Goal: Task Accomplishment & Management: Complete application form

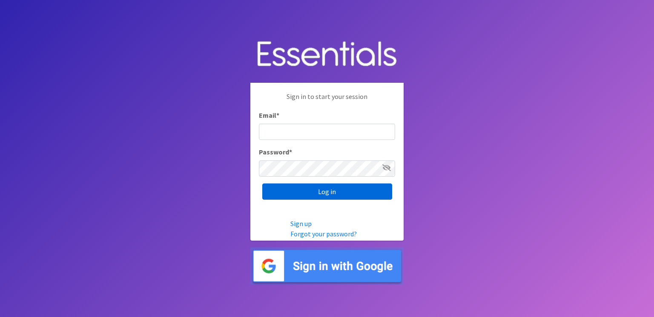
type input "[EMAIL_ADDRESS][DOMAIN_NAME]"
click at [290, 194] on input "Log in" at bounding box center [327, 191] width 130 height 16
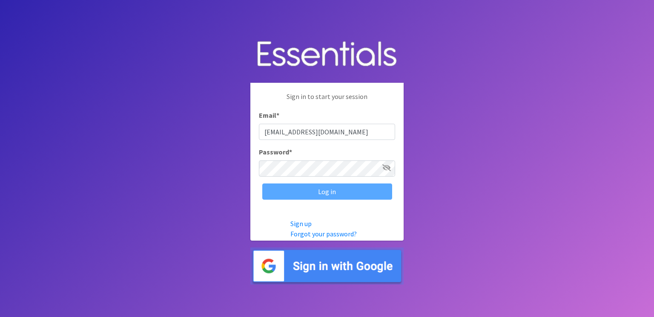
click at [290, 194] on div "Log in" at bounding box center [327, 191] width 136 height 16
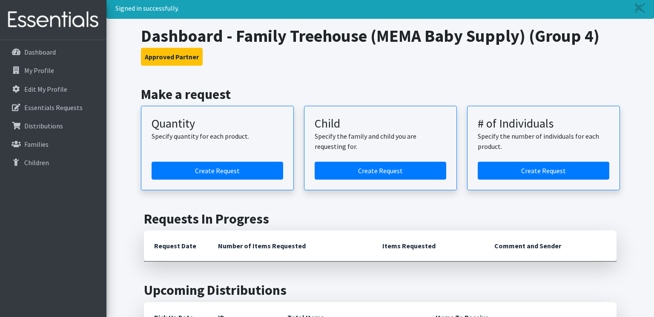
scroll to position [17, 0]
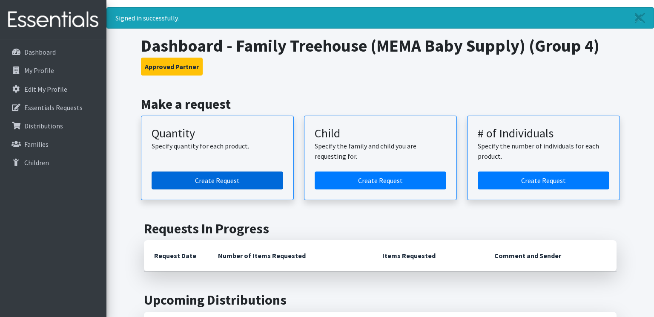
click at [216, 173] on link "Create Request" at bounding box center [218, 180] width 132 height 18
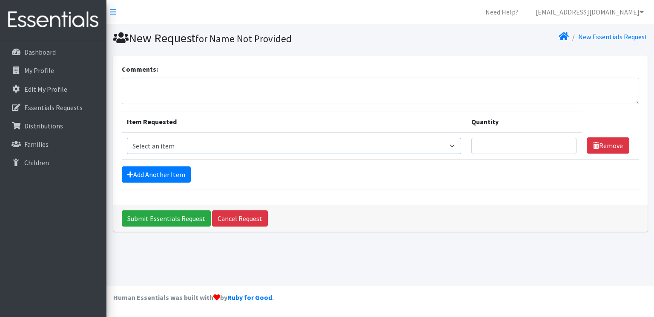
click at [195, 146] on select "Select an item Period Supplies: Mixed Kits (order by bag) Applicator-free tampo…" at bounding box center [294, 146] width 334 height 16
select select "8798"
click at [127, 138] on select "Select an item Period Supplies: Mixed Kits (order by bag) Applicator-free tampo…" at bounding box center [294, 146] width 334 height 16
click at [490, 145] on input "Quantity" at bounding box center [525, 146] width 106 height 16
type input "2"
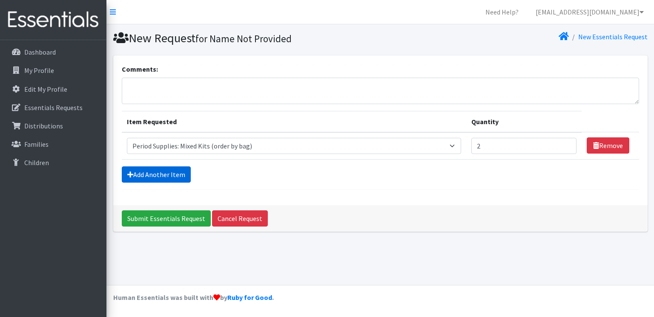
click at [146, 173] on link "Add Another Item" at bounding box center [156, 174] width 69 height 16
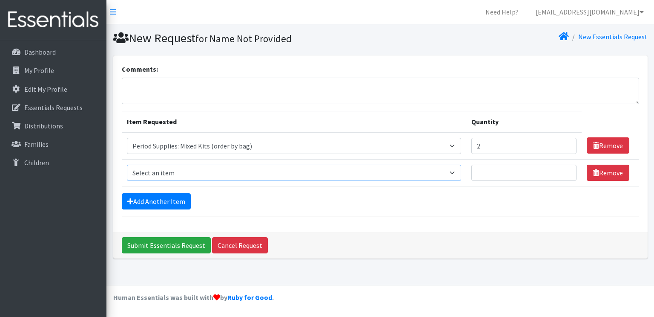
click at [163, 172] on select "Select an item Period Supplies: Mixed Kits (order by bag) Applicator-free tampo…" at bounding box center [294, 172] width 334 height 16
select select "1095"
click at [127, 164] on select "Select an item Period Supplies: Mixed Kits (order by bag) Applicator-free tampo…" at bounding box center [294, 172] width 334 height 16
click at [486, 172] on input "Quantity" at bounding box center [525, 172] width 106 height 16
type input "200"
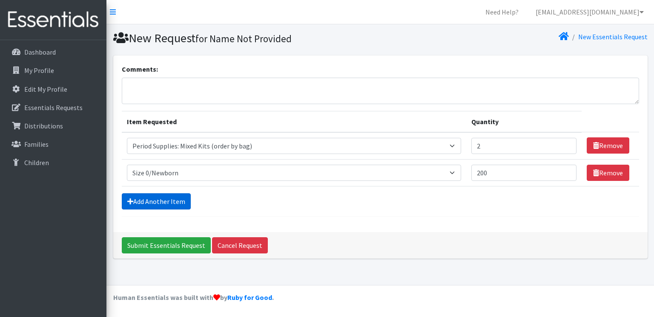
click at [177, 201] on link "Add Another Item" at bounding box center [156, 201] width 69 height 16
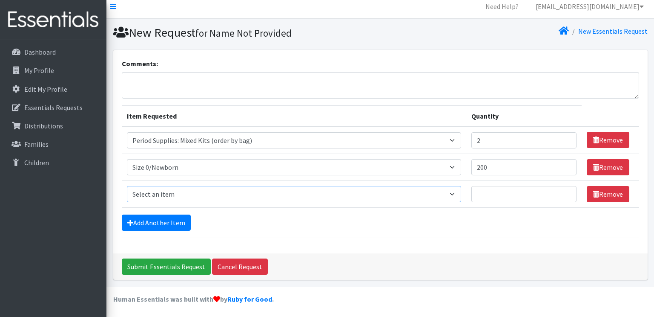
click at [191, 188] on select "Select an item Period Supplies: Mixed Kits (order by bag) Applicator-free tampo…" at bounding box center [294, 194] width 334 height 16
select select "1090"
click at [127, 186] on select "Select an item Period Supplies: Mixed Kits (order by bag) Applicator-free tampo…" at bounding box center [294, 194] width 334 height 16
click at [483, 194] on input "Quantity" at bounding box center [525, 194] width 106 height 16
type input "200"
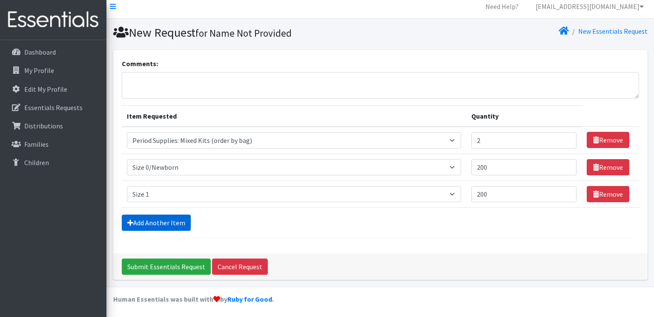
click at [153, 219] on link "Add Another Item" at bounding box center [156, 222] width 69 height 16
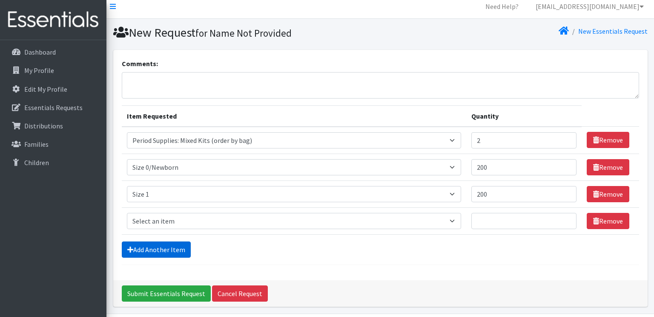
scroll to position [32, 0]
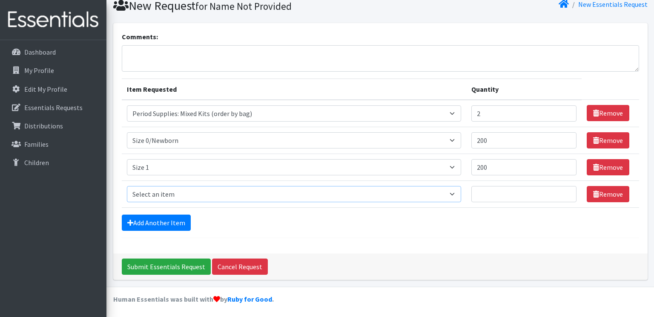
click at [150, 193] on select "Select an item Period Supplies: Mixed Kits (order by bag) Applicator-free tampo…" at bounding box center [294, 194] width 334 height 16
select select "1097"
click at [127, 186] on select "Select an item Period Supplies: Mixed Kits (order by bag) Applicator-free tampo…" at bounding box center [294, 194] width 334 height 16
click at [524, 193] on input "Quantity" at bounding box center [525, 194] width 106 height 16
type input "300"
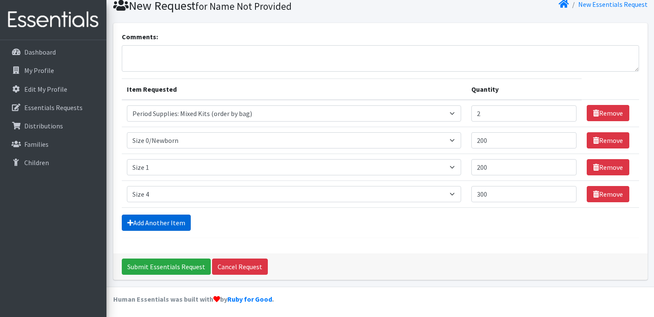
click at [158, 223] on link "Add Another Item" at bounding box center [156, 222] width 69 height 16
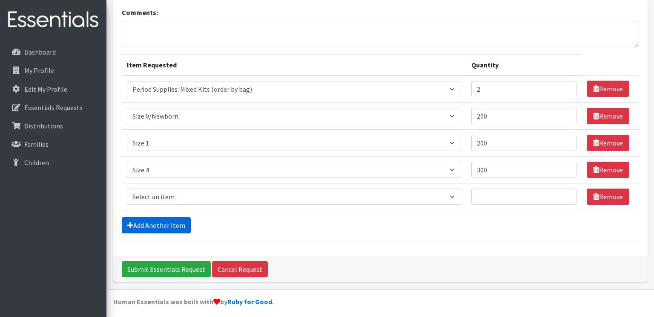
scroll to position [59, 0]
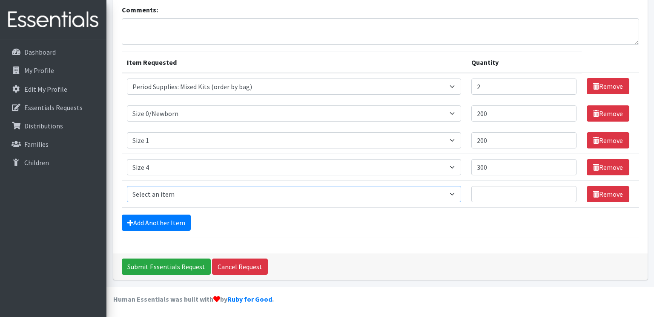
click at [149, 196] on select "Select an item Period Supplies: Mixed Kits (order by bag) Applicator-free tampo…" at bounding box center [294, 194] width 334 height 16
click at [444, 191] on select "Select an item Period Supplies: Mixed Kits (order by bag) Applicator-free tampo…" at bounding box center [294, 194] width 334 height 16
select select "1098"
click at [127, 186] on select "Select an item Period Supplies: Mixed Kits (order by bag) Applicator-free tampo…" at bounding box center [294, 194] width 334 height 16
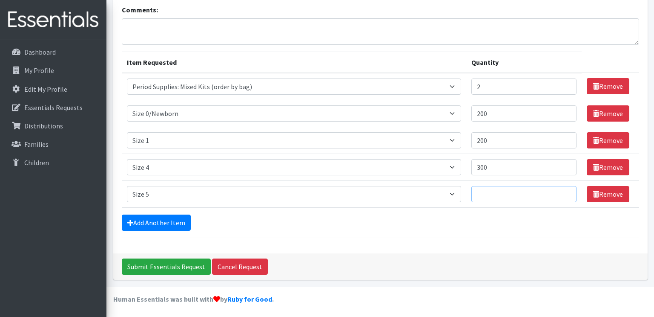
click at [515, 193] on input "Quantity" at bounding box center [525, 194] width 106 height 16
type input "4"
type input "300"
click at [170, 217] on link "Add Another Item" at bounding box center [156, 222] width 69 height 16
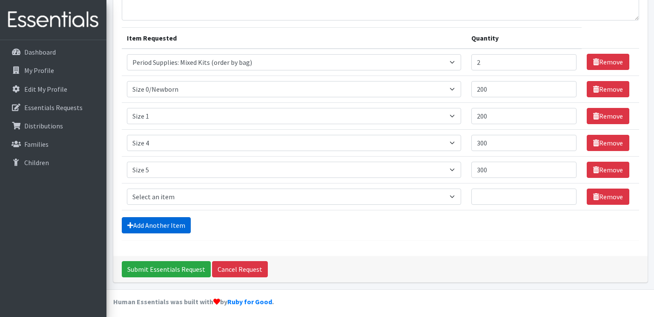
scroll to position [86, 0]
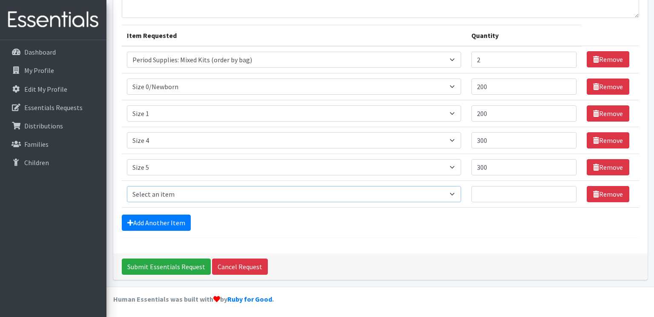
click at [169, 196] on select "Select an item Period Supplies: Mixed Kits (order by bag) Applicator-free tampo…" at bounding box center [294, 194] width 334 height 16
select select "1094"
click at [127, 186] on select "Select an item Period Supplies: Mixed Kits (order by bag) Applicator-free tampo…" at bounding box center [294, 194] width 334 height 16
click at [487, 194] on input "Quantity" at bounding box center [525, 194] width 106 height 16
type input "100"
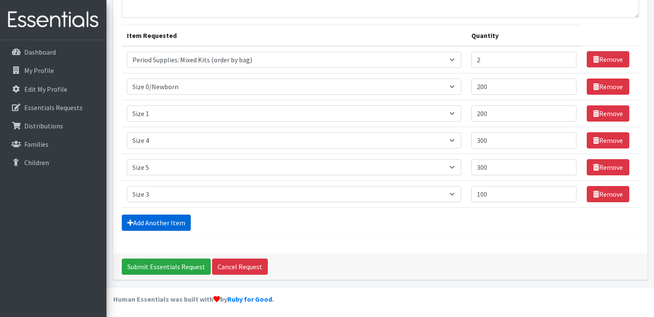
click at [160, 225] on link "Add Another Item" at bounding box center [156, 222] width 69 height 16
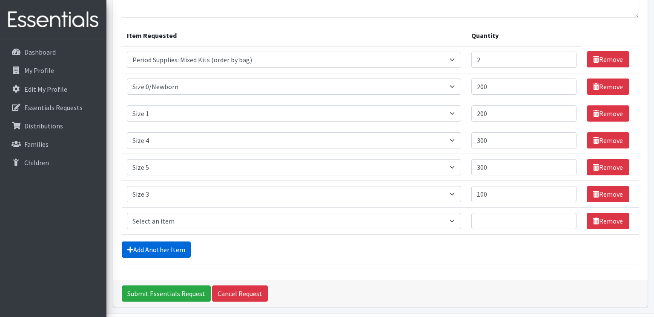
scroll to position [112, 0]
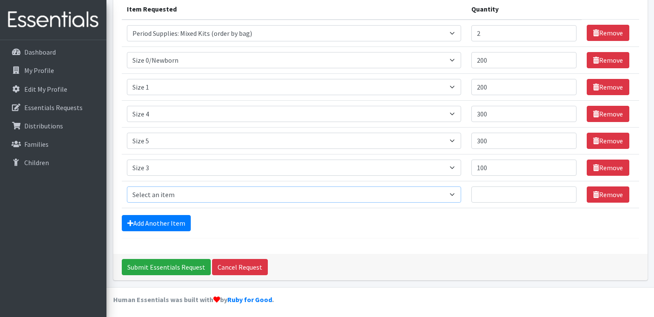
click at [198, 197] on select "Select an item Period Supplies: Mixed Kits (order by bag) Applicator-free tampo…" at bounding box center [294, 194] width 334 height 16
select select "1100"
click at [127, 186] on select "Select an item Period Supplies: Mixed Kits (order by bag) Applicator-free tampo…" at bounding box center [294, 194] width 334 height 16
click at [488, 193] on input "Quantity" at bounding box center [525, 194] width 106 height 16
type input "1000"
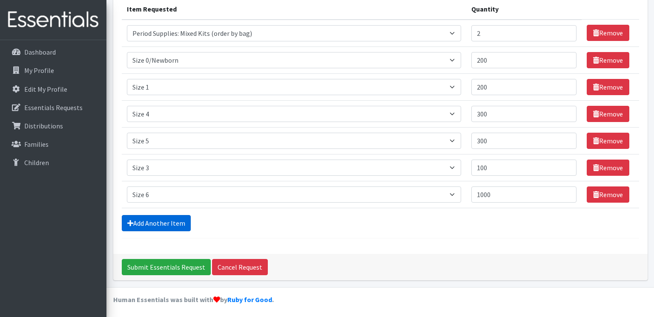
click at [146, 222] on link "Add Another Item" at bounding box center [156, 223] width 69 height 16
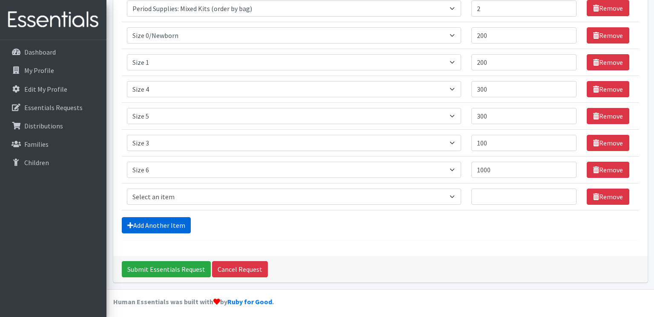
scroll to position [140, 0]
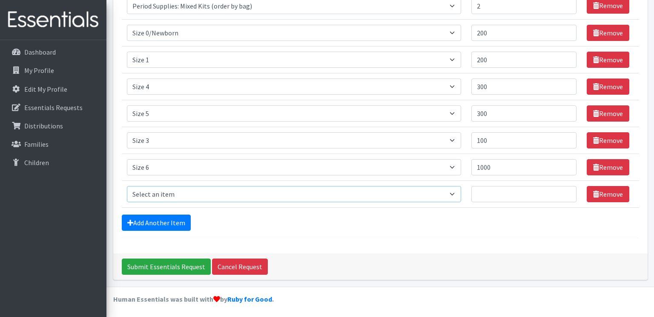
click at [202, 193] on select "Select an item Period Supplies: Mixed Kits (order by bag) Applicator-free tampo…" at bounding box center [294, 194] width 334 height 16
select select "1093"
click at [127, 186] on select "Select an item Period Supplies: Mixed Kits (order by bag) Applicator-free tampo…" at bounding box center [294, 194] width 334 height 16
click at [478, 191] on input "Quantity" at bounding box center [525, 194] width 106 height 16
type input "150"
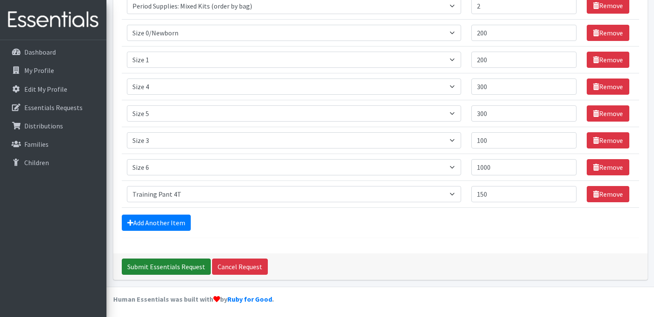
click at [130, 263] on input "Submit Essentials Request" at bounding box center [166, 266] width 89 height 16
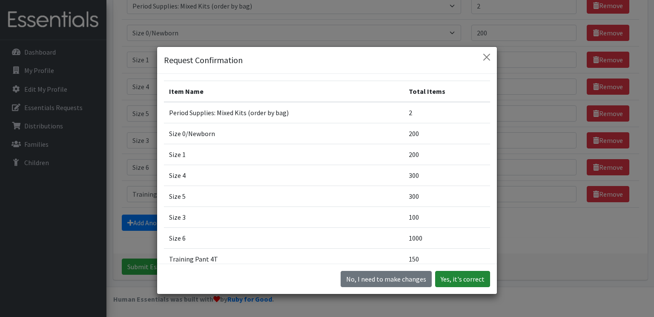
click at [455, 278] on button "Yes, it's correct" at bounding box center [462, 279] width 55 height 16
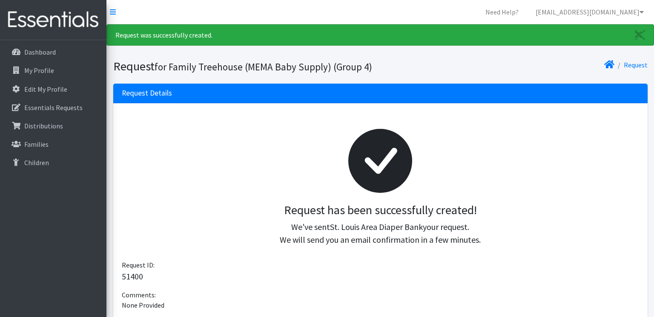
click at [455, 278] on p "51400" at bounding box center [381, 276] width 518 height 13
